Goal: Find specific page/section: Find specific page/section

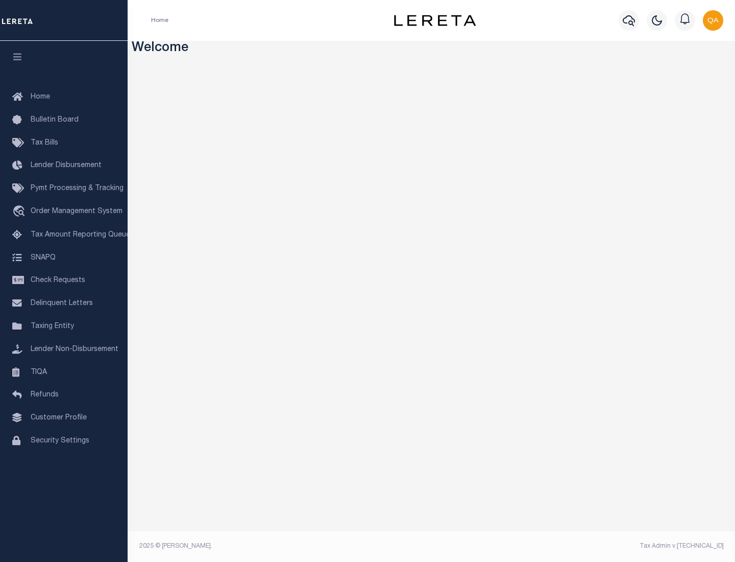
click at [64, 372] on link "TIQA" at bounding box center [64, 372] width 128 height 23
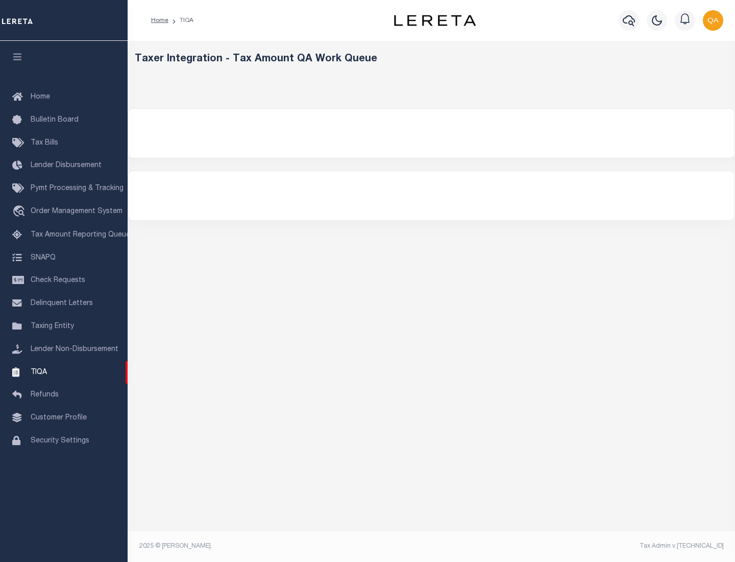
select select "200"
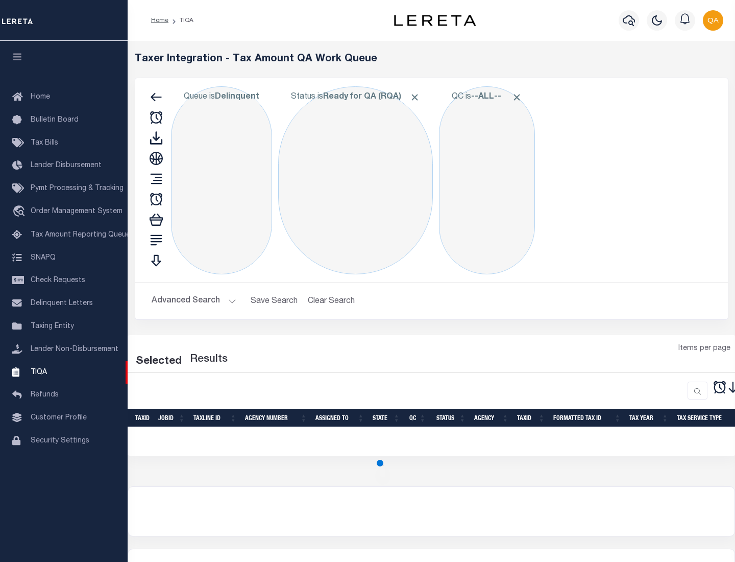
select select "200"
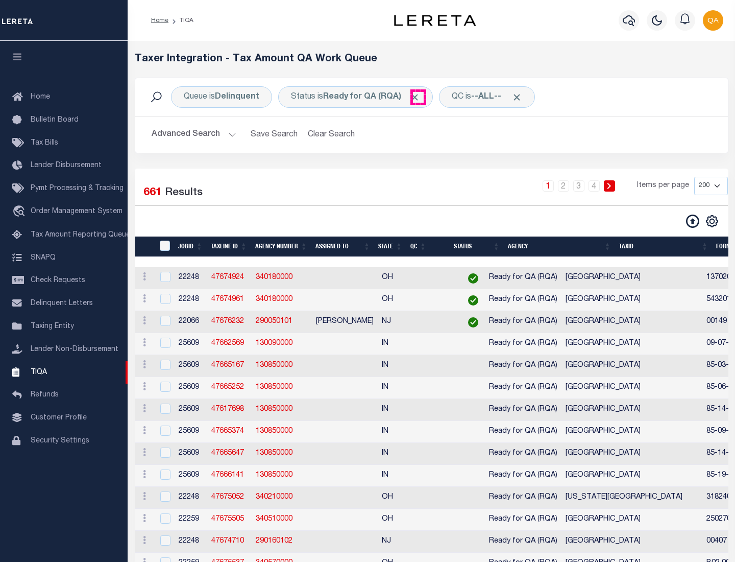
click at [418, 97] on span "Click to Remove" at bounding box center [415, 97] width 11 height 11
